Goal: Find specific page/section: Find specific page/section

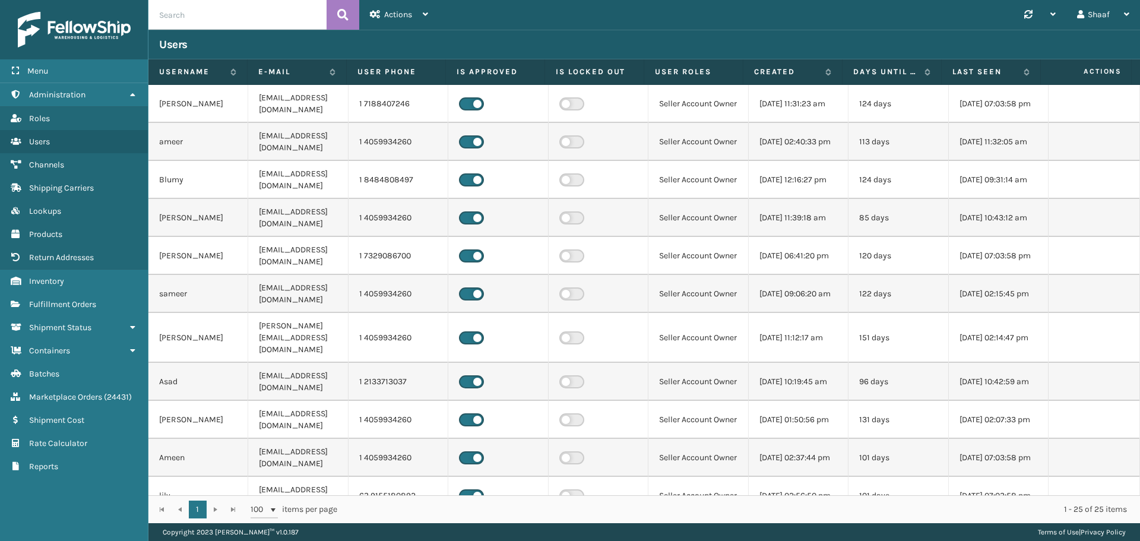
click at [559, 33] on div "Users" at bounding box center [643, 45] width 991 height 30
click at [65, 233] on link "Products" at bounding box center [74, 234] width 148 height 23
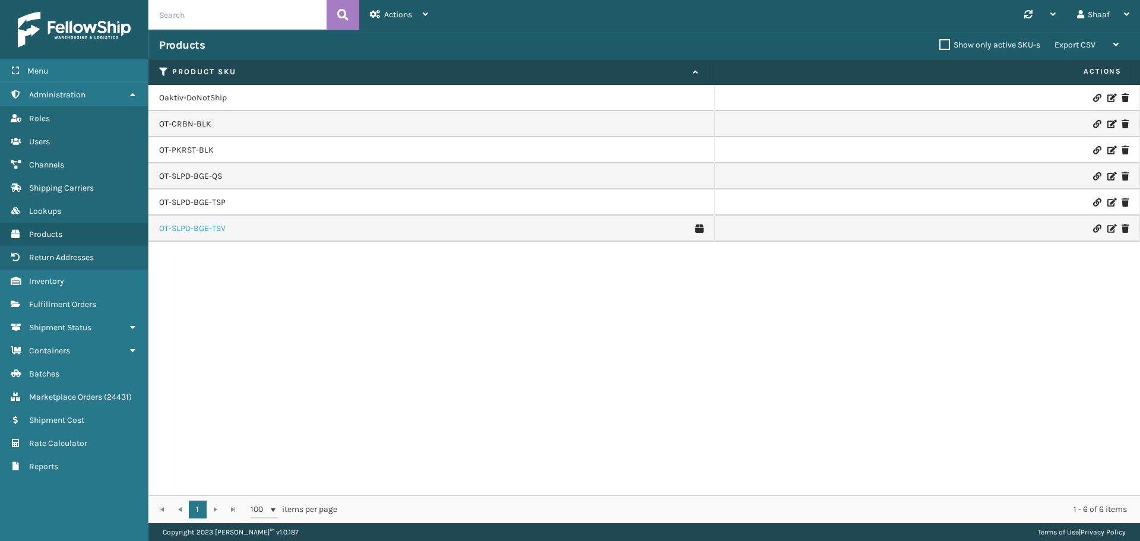
click at [198, 232] on link "OT-SLPD-BGE-TSV" at bounding box center [192, 229] width 66 height 12
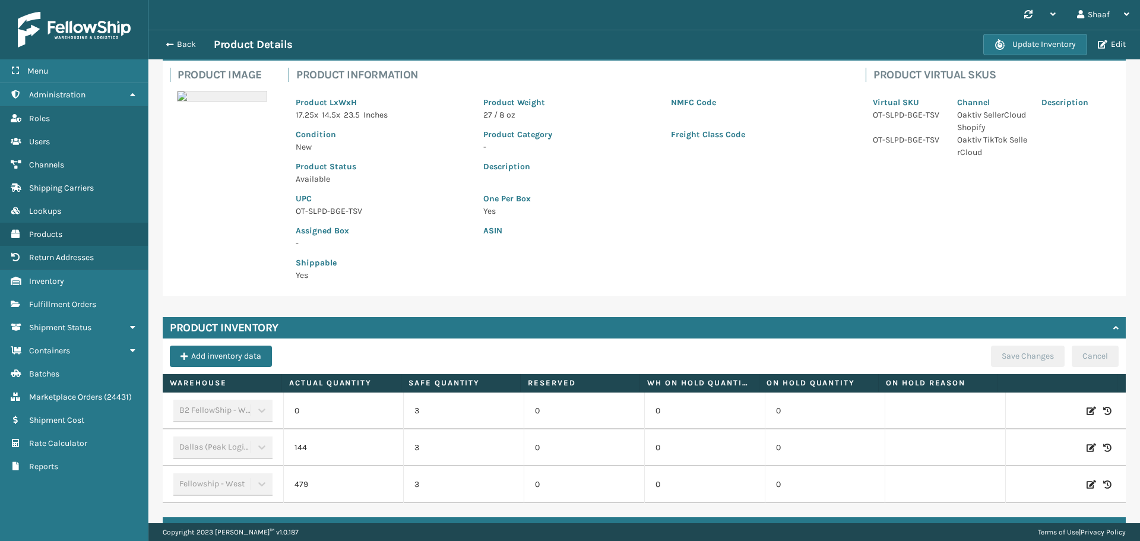
scroll to position [55, 0]
